Goal: Information Seeking & Learning: Learn about a topic

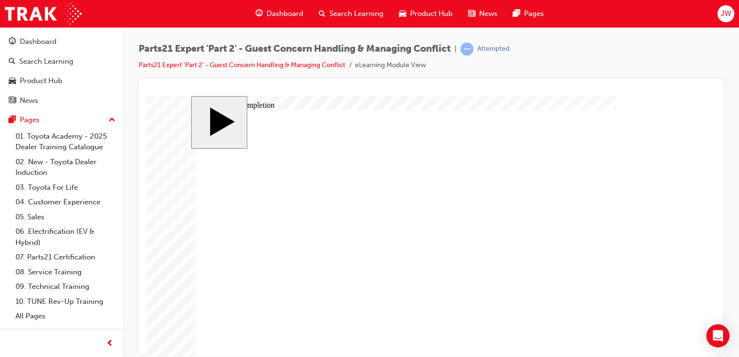
scroll to position [53, 0]
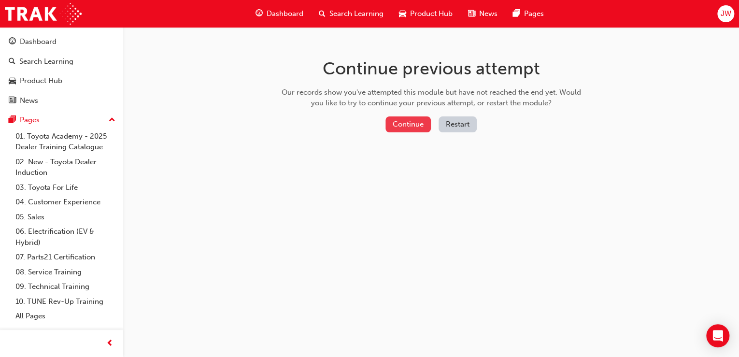
click at [408, 127] on button "Continue" at bounding box center [408, 124] width 45 height 16
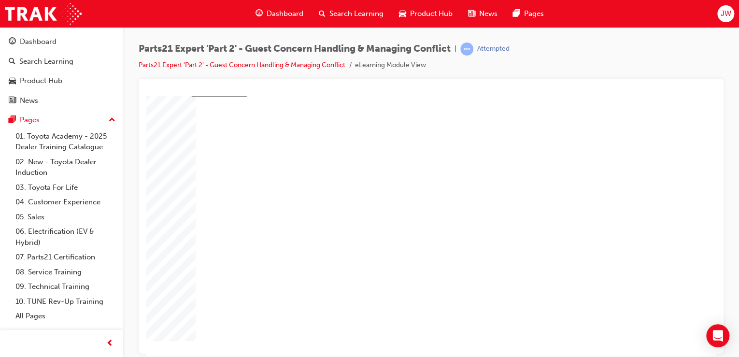
scroll to position [53, 0]
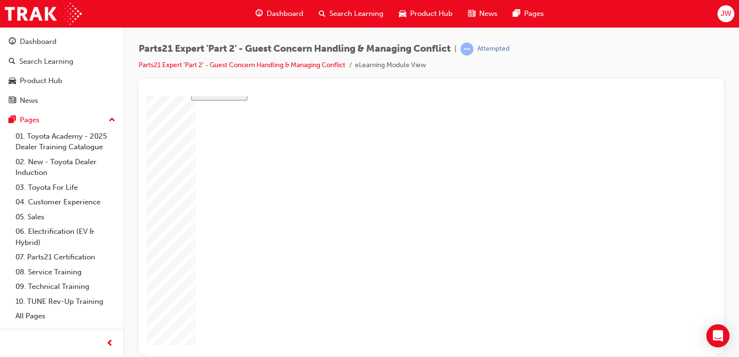
type input "1"
type input "16"
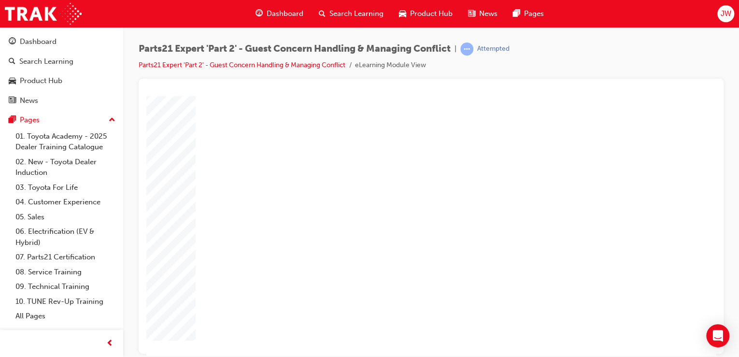
type input "16"
type input "16`"
type input "16"
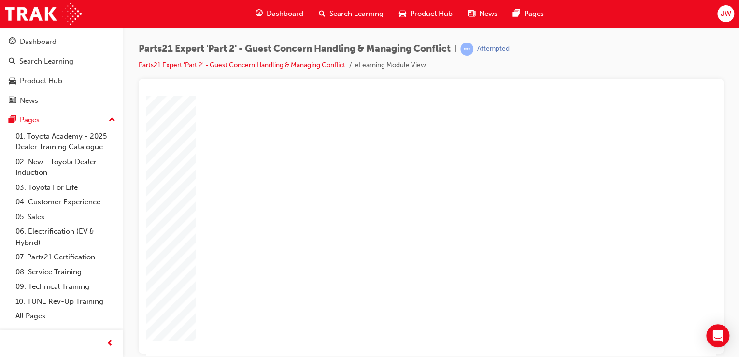
type input "16"
type input "4"
type input "1"
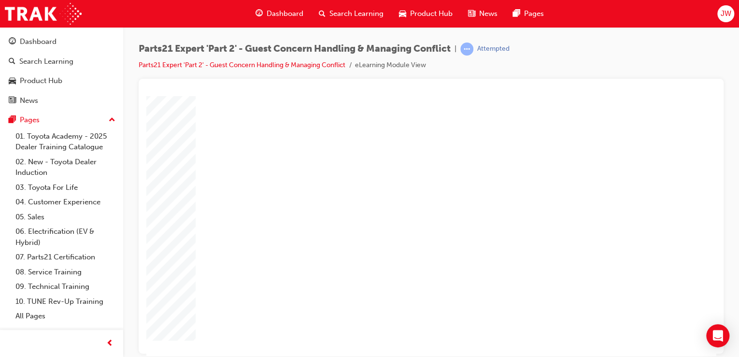
type input "1"
type input "12"
type input "4"
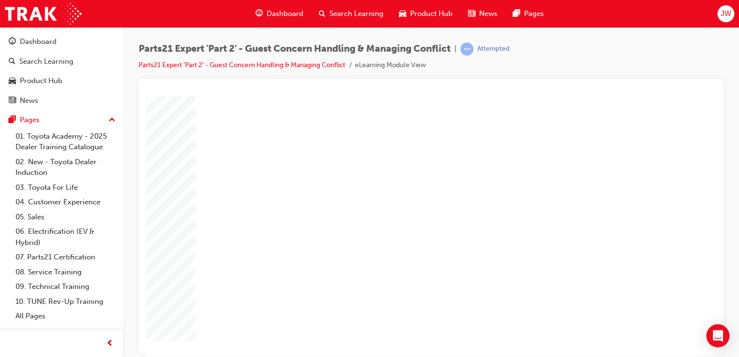
type input "4"
type input "5"
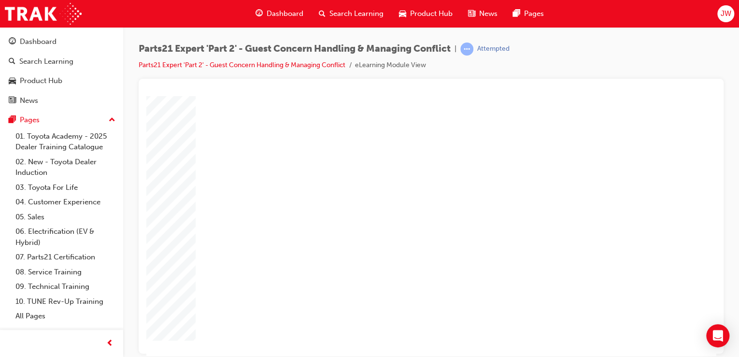
type input "8"
type input "80"
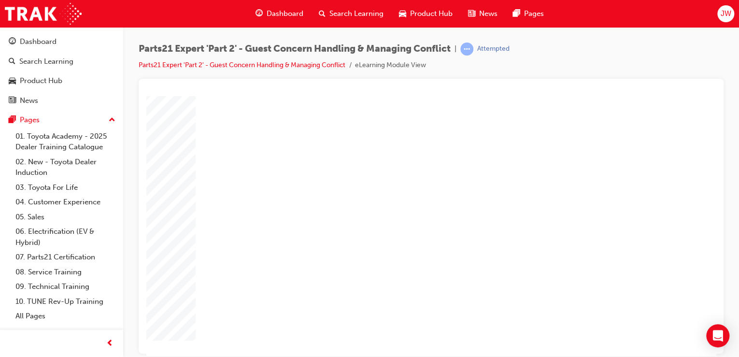
type input "1"
type input "12"
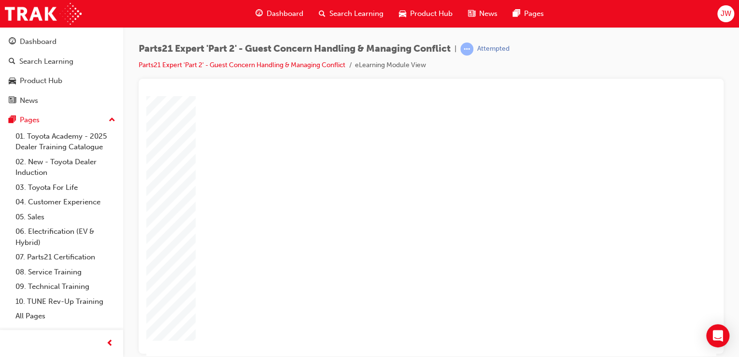
type input "1"
type input "16"
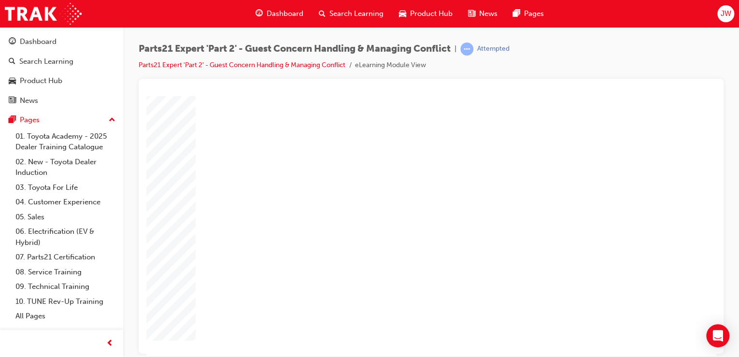
type input "7"
type input "75"
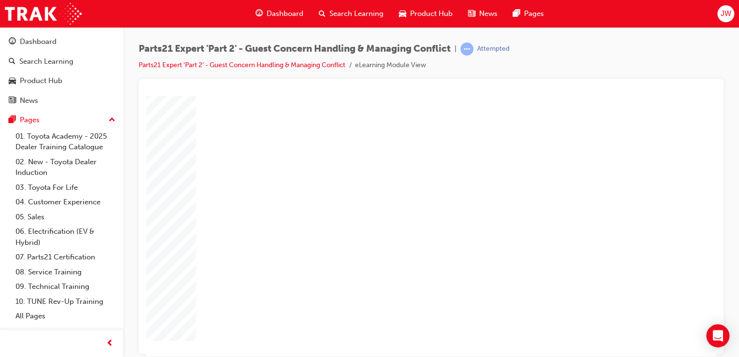
type input "4"
type input "1"
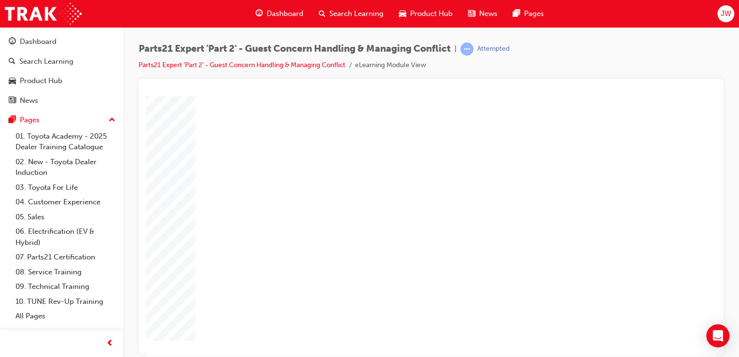
type input "1"
type input "16"
type input "2"
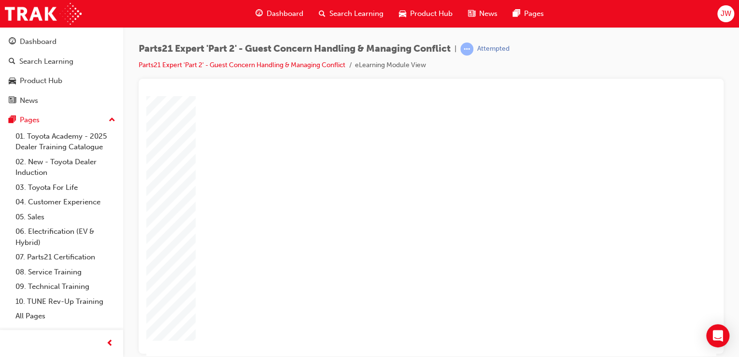
type input "2"
type input "25"
type input "16"
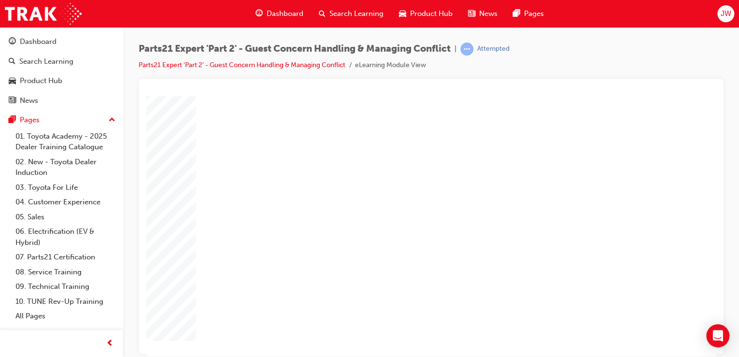
type input "4"
type input "12"
type input "4"
type input "5"
type input "80"
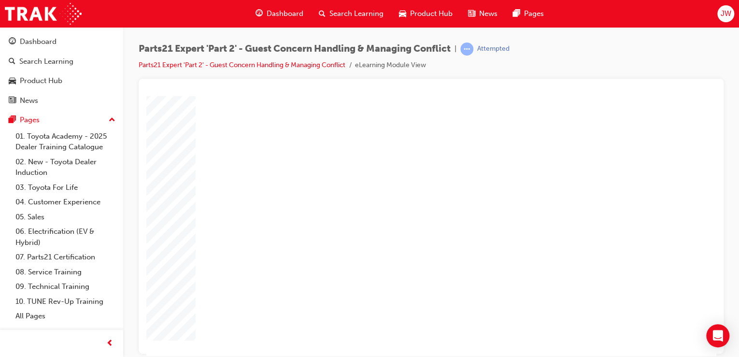
type input "12"
type input "16"
type input "75"
type input "4"
type input "16"
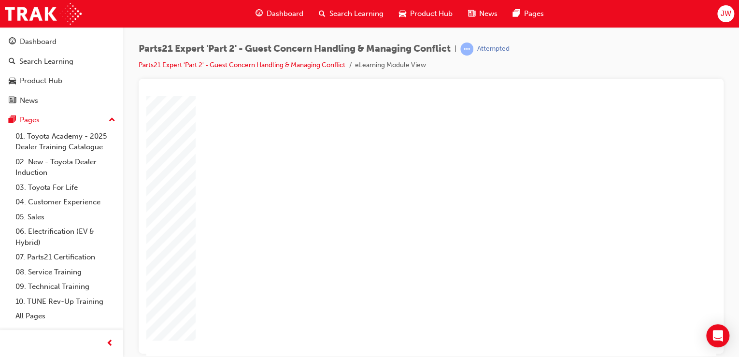
type input "25"
type input "16"
type input "4"
type input "12"
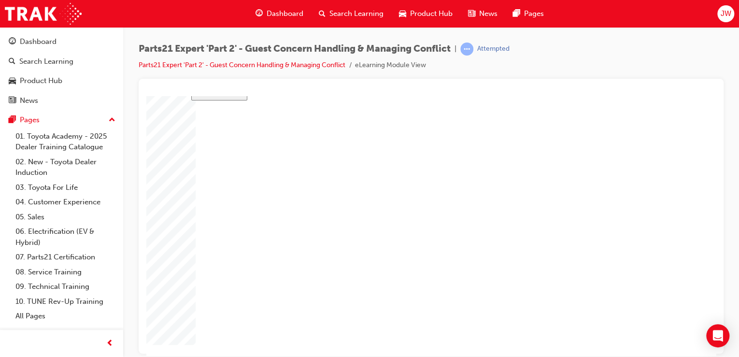
type input "4"
type input "80"
type input "12"
type input "16"
type input "75"
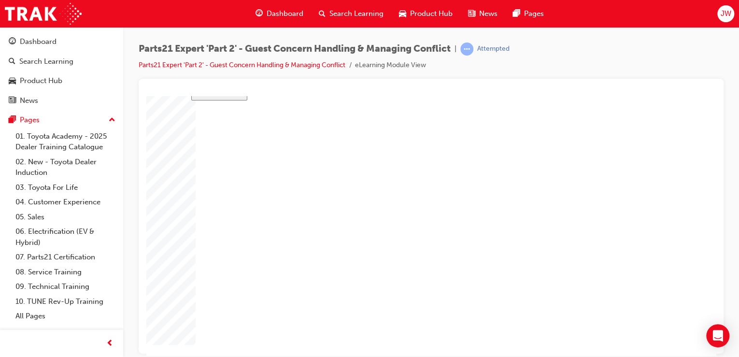
type input "4"
type input "16"
type input "25"
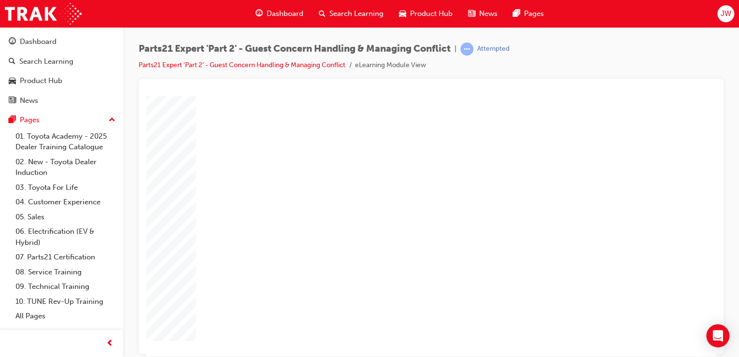
drag, startPoint x: 486, startPoint y: 258, endPoint x: 470, endPoint y: 260, distance: 16.0
type input "1"
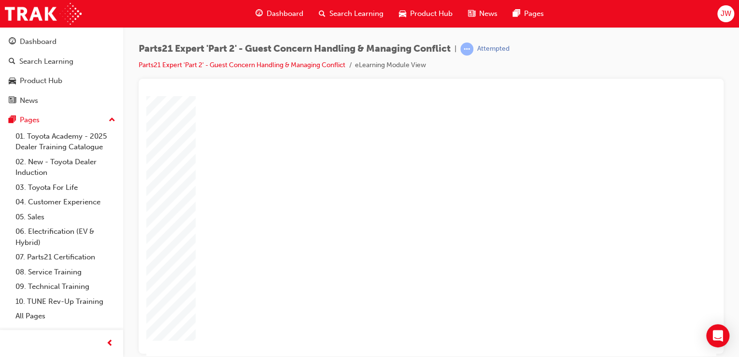
type input "4"
type input "7"
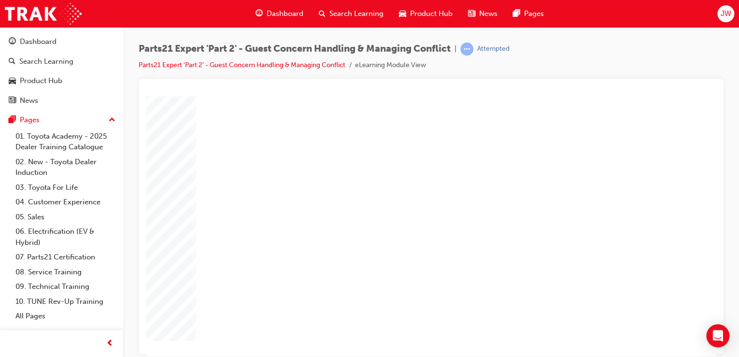
type input "7"
type input "2"
type input "25"
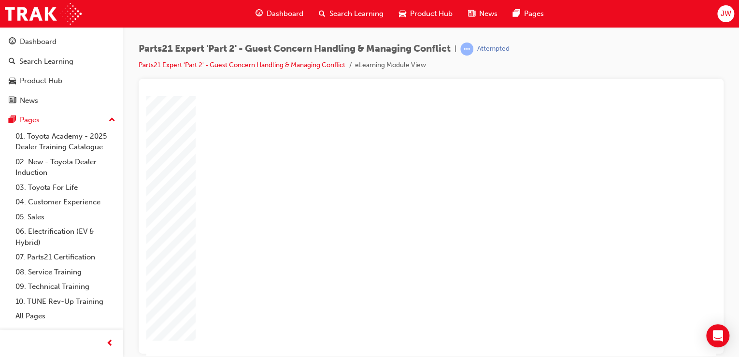
type input "25"
type input "16"
type input "4"
type input "12"
type input "4"
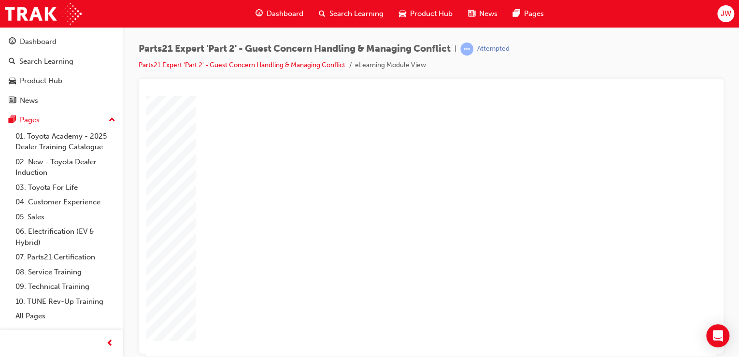
type input "80"
type input "4"
type input "16"
type input "25"
type input "4"
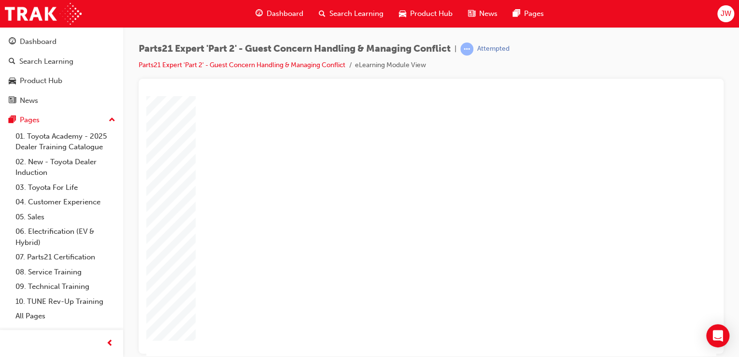
type input "16"
type input "25"
type input "16"
type input "4"
type input "12"
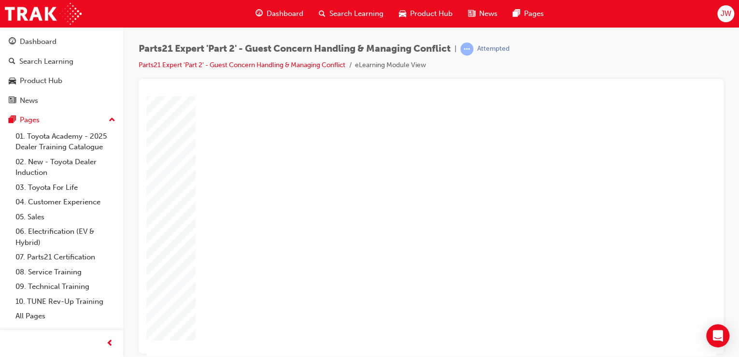
type input "4"
type input "80"
type input "4"
type input "16"
type input "25"
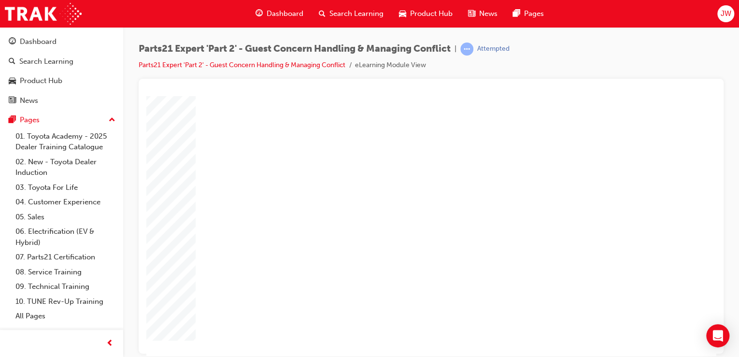
type input "4"
type input "16"
type input "25"
drag, startPoint x: 472, startPoint y: 263, endPoint x: 444, endPoint y: 263, distance: 28.0
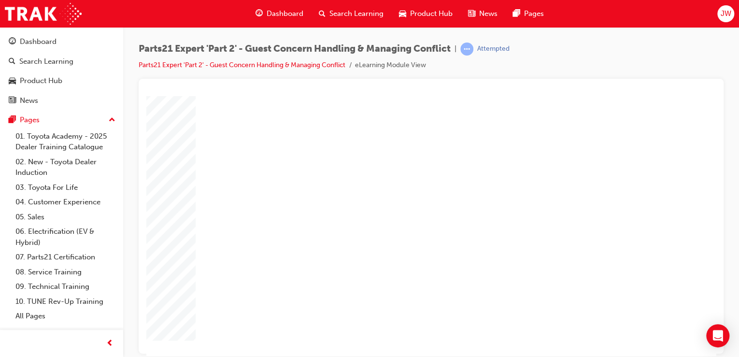
type input "1"
type input "5"
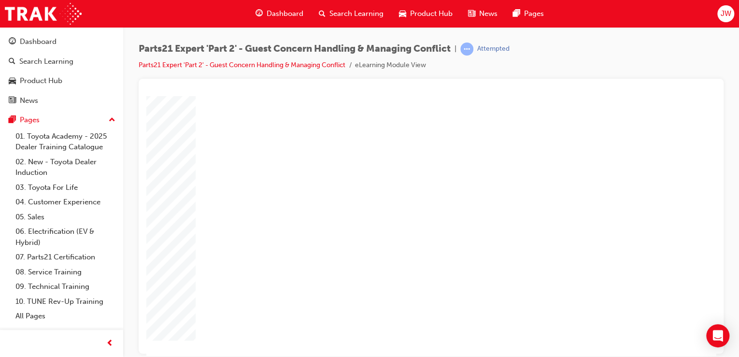
type input "5"
type input "8"
type input "80"
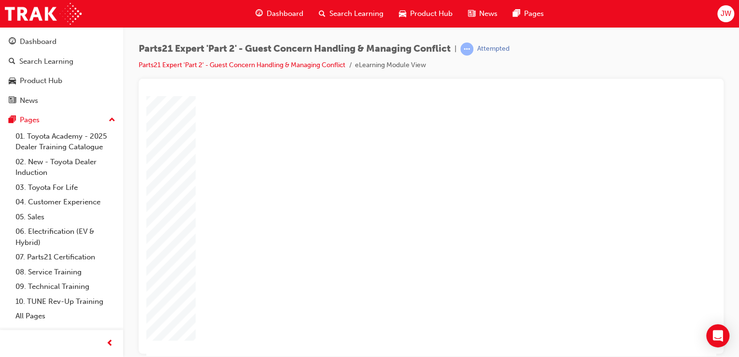
type input "80"
type input "16"
type input "4"
type input "12"
type input "4"
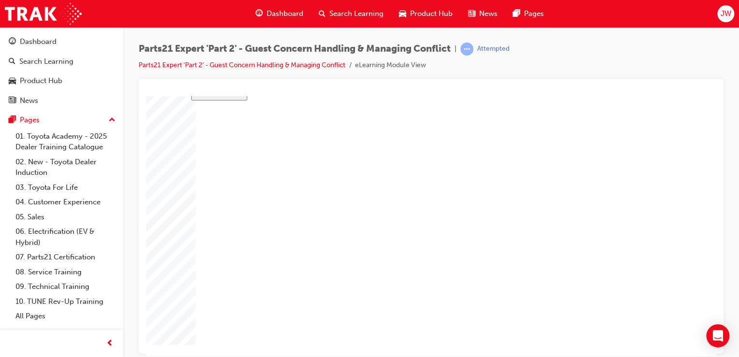
type input "80"
type input "4"
type input "5"
type input "80"
type input "4"
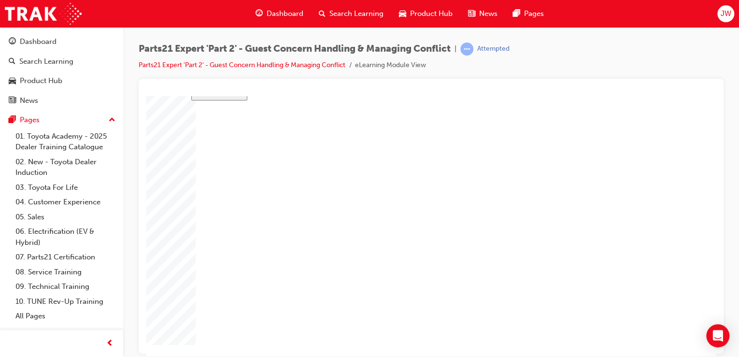
type input "16"
type input "25"
type input "16"
type input "4"
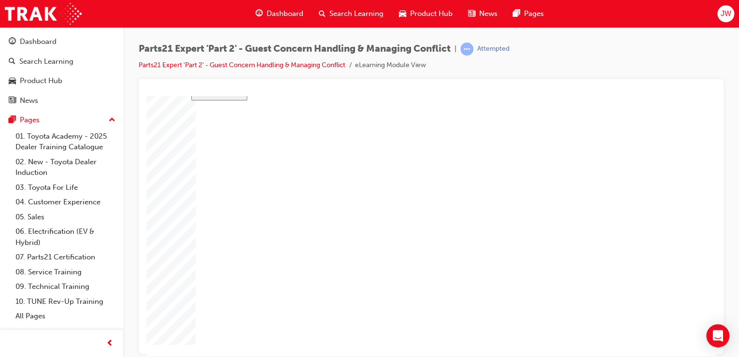
type input "12"
type input "4"
type input "80"
type input "4"
type input "5"
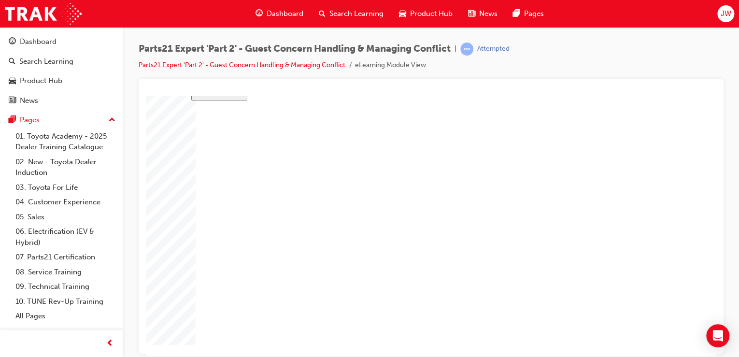
type input "80"
type input "4"
type input "16"
type input "25"
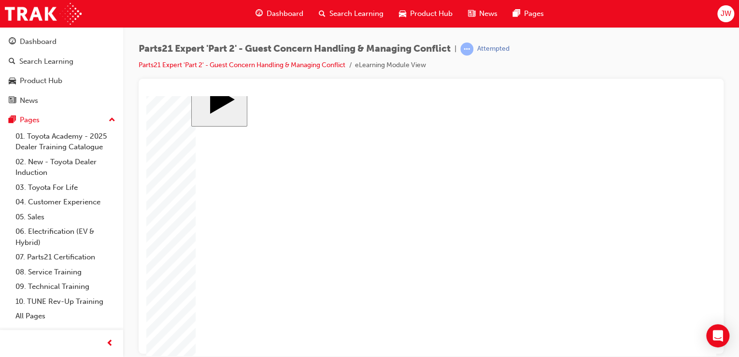
scroll to position [0, 0]
type input "3"
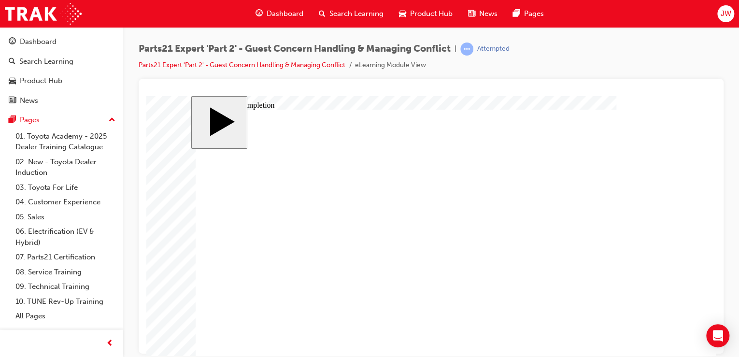
type input "3"
type input "6"
type input "5"
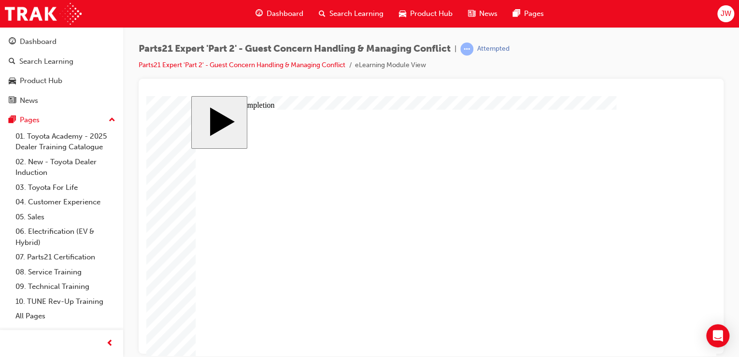
type input "5"
type input "50"
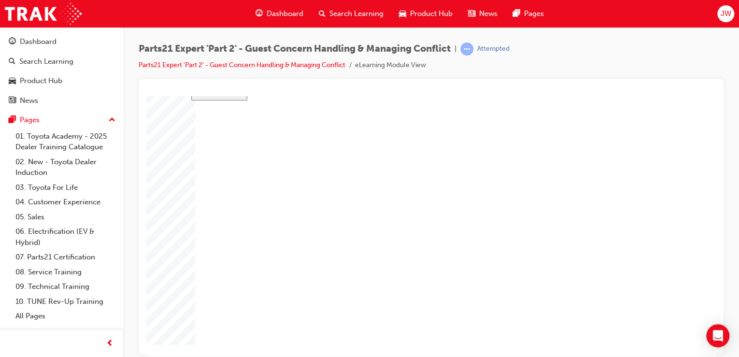
type input "16"
type input "4"
type input "12"
type input "3"
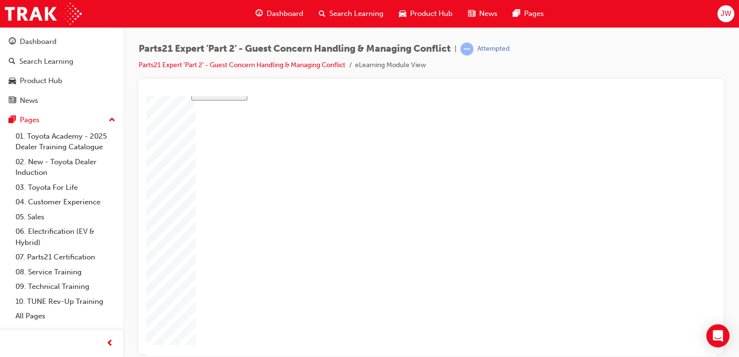
type input "50"
type input "4"
type input "5"
type input "80"
type input "4"
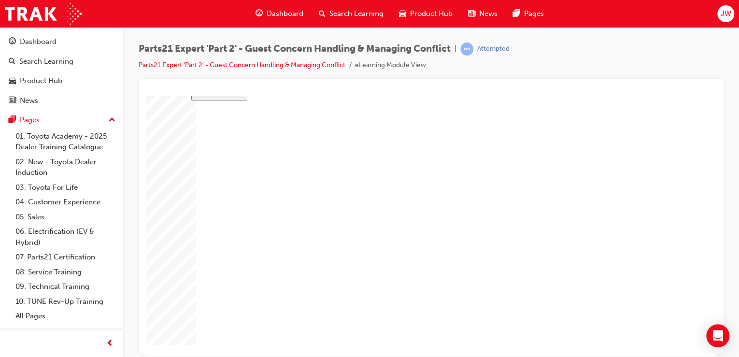
type input "16"
type input "25"
type input "16"
type input "4"
type input "12"
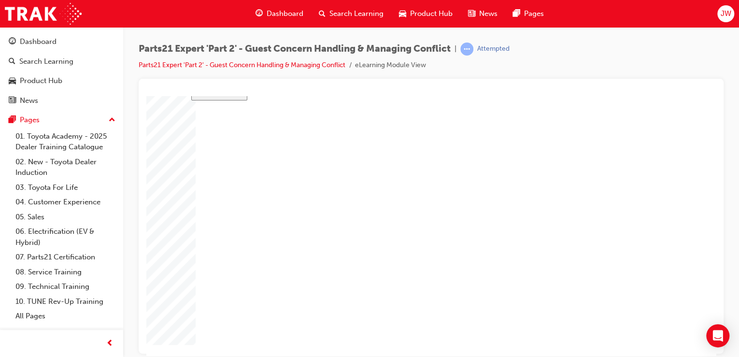
type input "3"
type input "50"
type input "4"
type input "5"
type input "80"
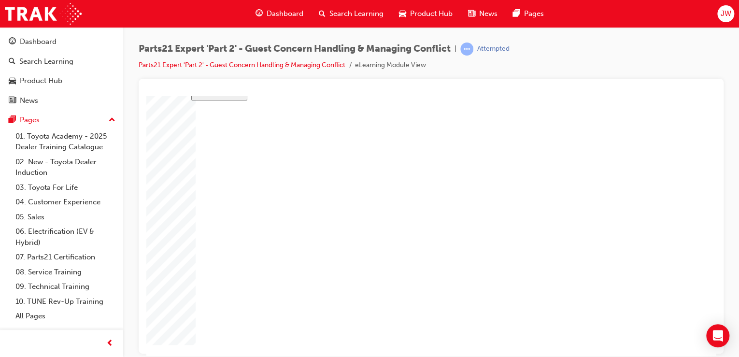
type input "4"
type input "16"
type input "25"
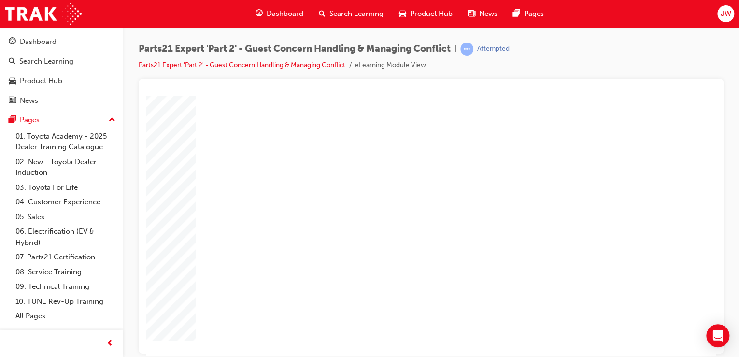
type input "6"
type input "5"
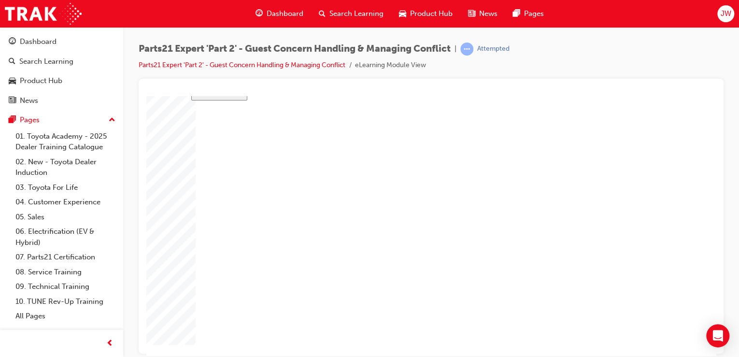
drag, startPoint x: 485, startPoint y: 242, endPoint x: 478, endPoint y: 241, distance: 6.3
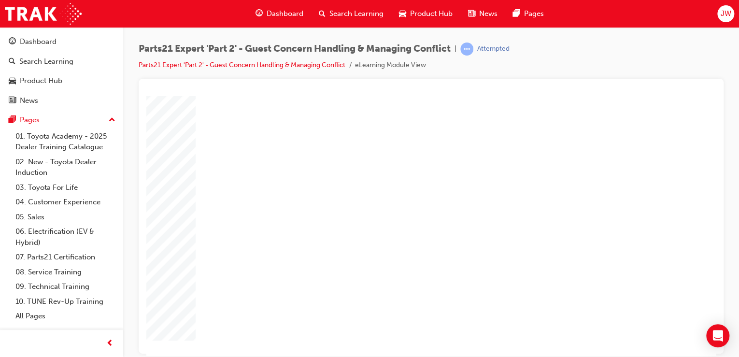
click at [174, 236] on body "slide: Course Completion Rectangle 1 Rectangle 2 That was incorrect, please try…" at bounding box center [431, 173] width 570 height 260
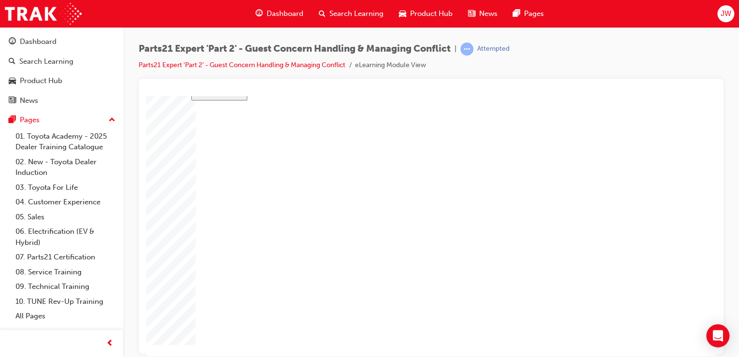
click at [184, 141] on body "slide: Course Completion Rectangle 1 Rectangle 2 That was incorrect, please try…" at bounding box center [431, 177] width 570 height 260
